Goal: Register for event/course

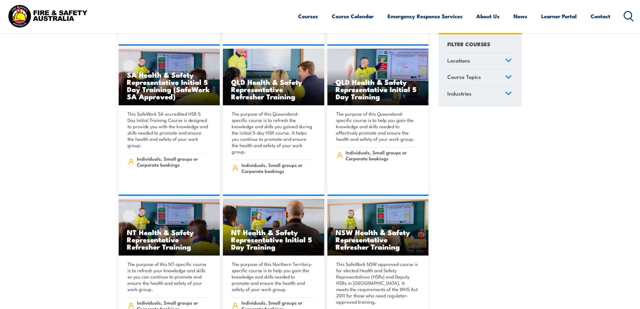
scroll to position [2518, 0]
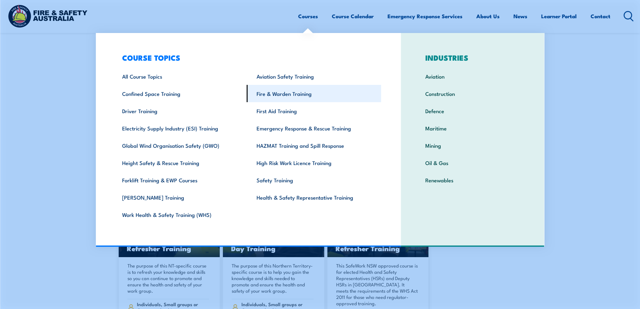
click at [281, 94] on link "Fire & Warden Training" at bounding box center [314, 93] width 134 height 17
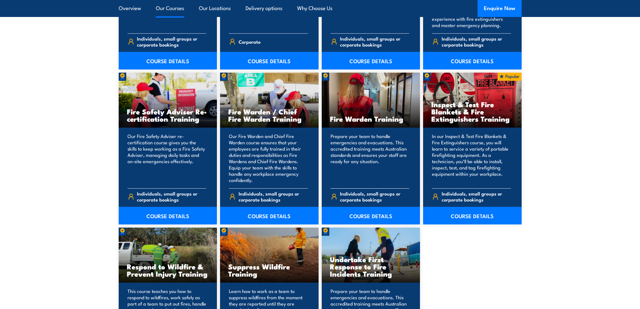
scroll to position [787, 0]
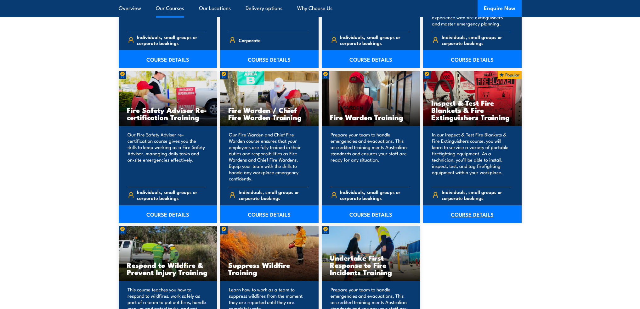
click at [470, 212] on link "COURSE DETAILS" at bounding box center [472, 215] width 99 height 18
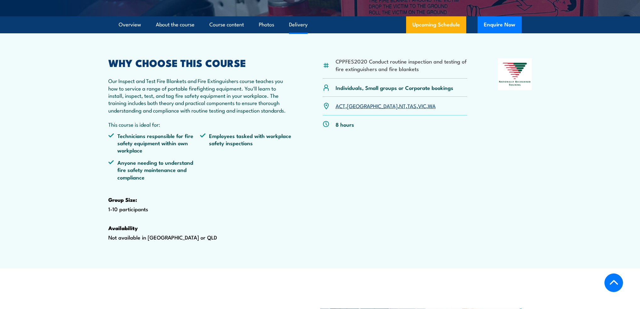
scroll to position [189, 0]
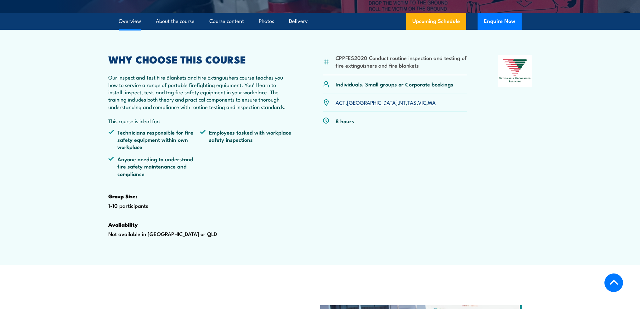
click at [418, 106] on link "VIC" at bounding box center [422, 103] width 8 height 8
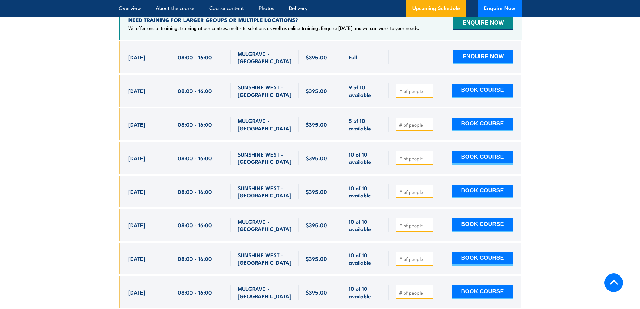
scroll to position [1200, 0]
